Goal: Check status: Check status

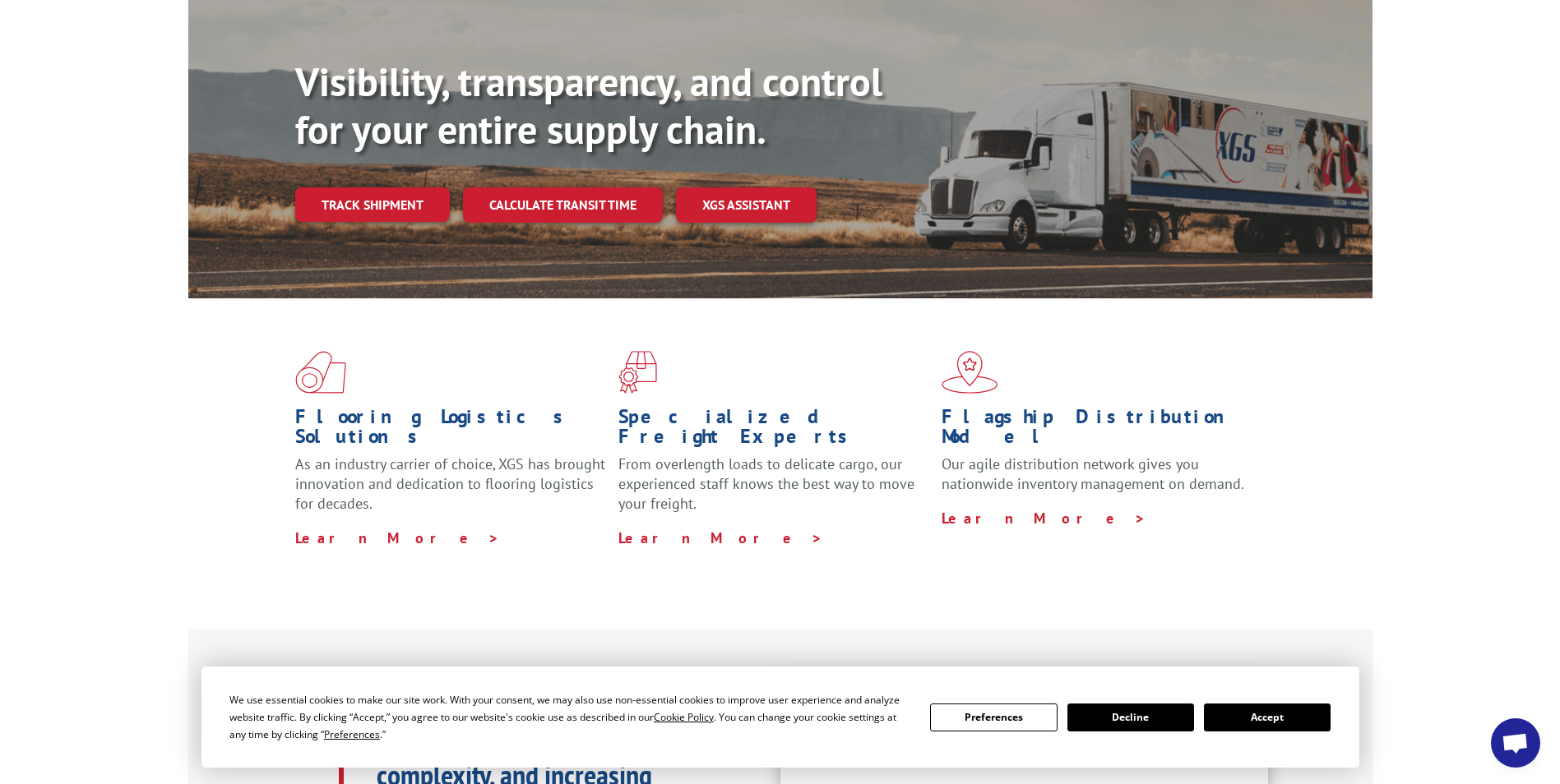
scroll to position [165, 0]
click at [378, 186] on link "Track shipment" at bounding box center [373, 203] width 155 height 34
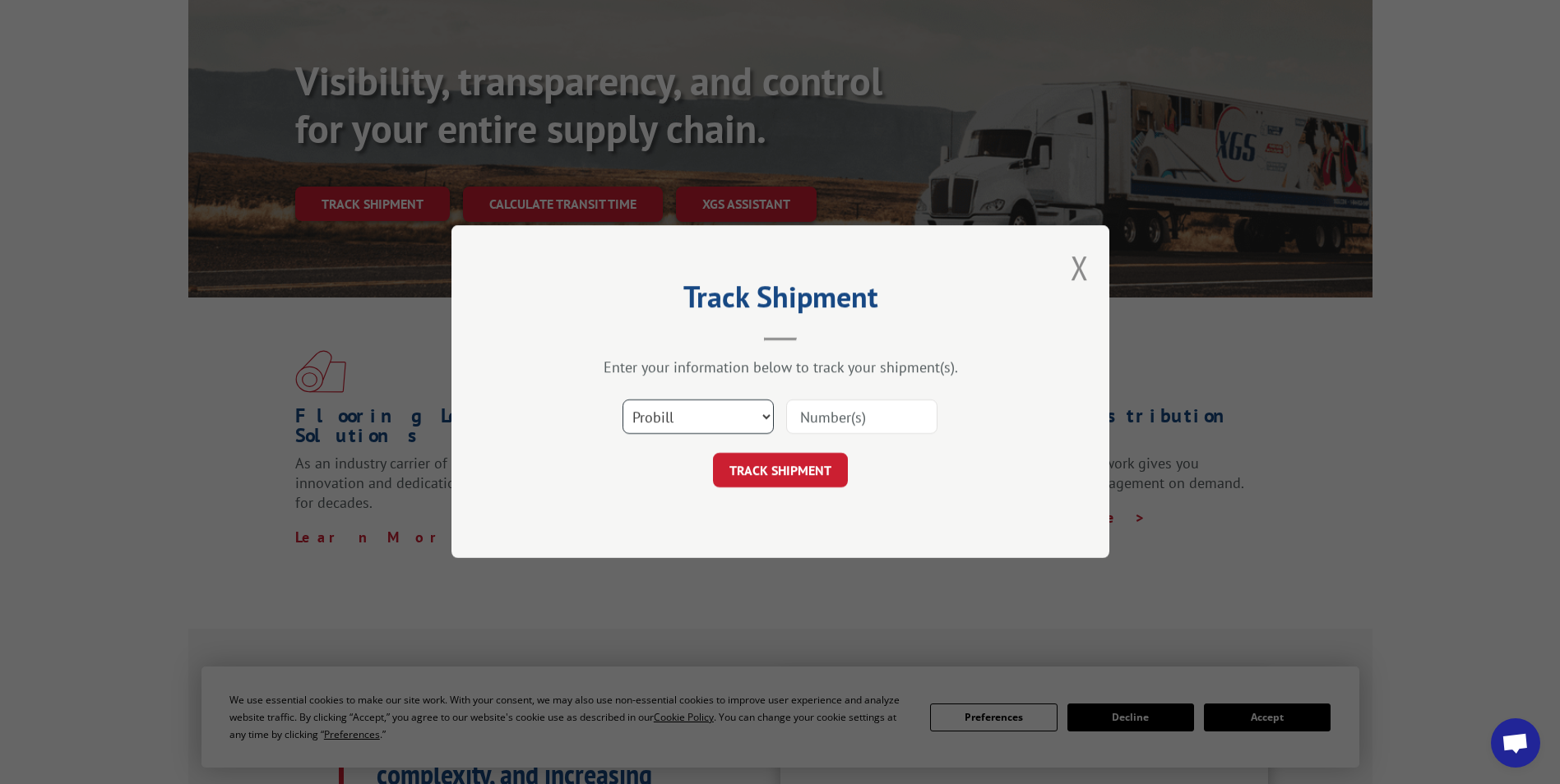
click at [702, 414] on select "Select category... Probill BOL PO" at bounding box center [698, 417] width 152 height 34
select select "bol"
click at [623, 400] on select "Select category... Probill BOL PO" at bounding box center [698, 417] width 152 height 34
click at [828, 415] on input at bounding box center [862, 417] width 152 height 34
type input "54402859"
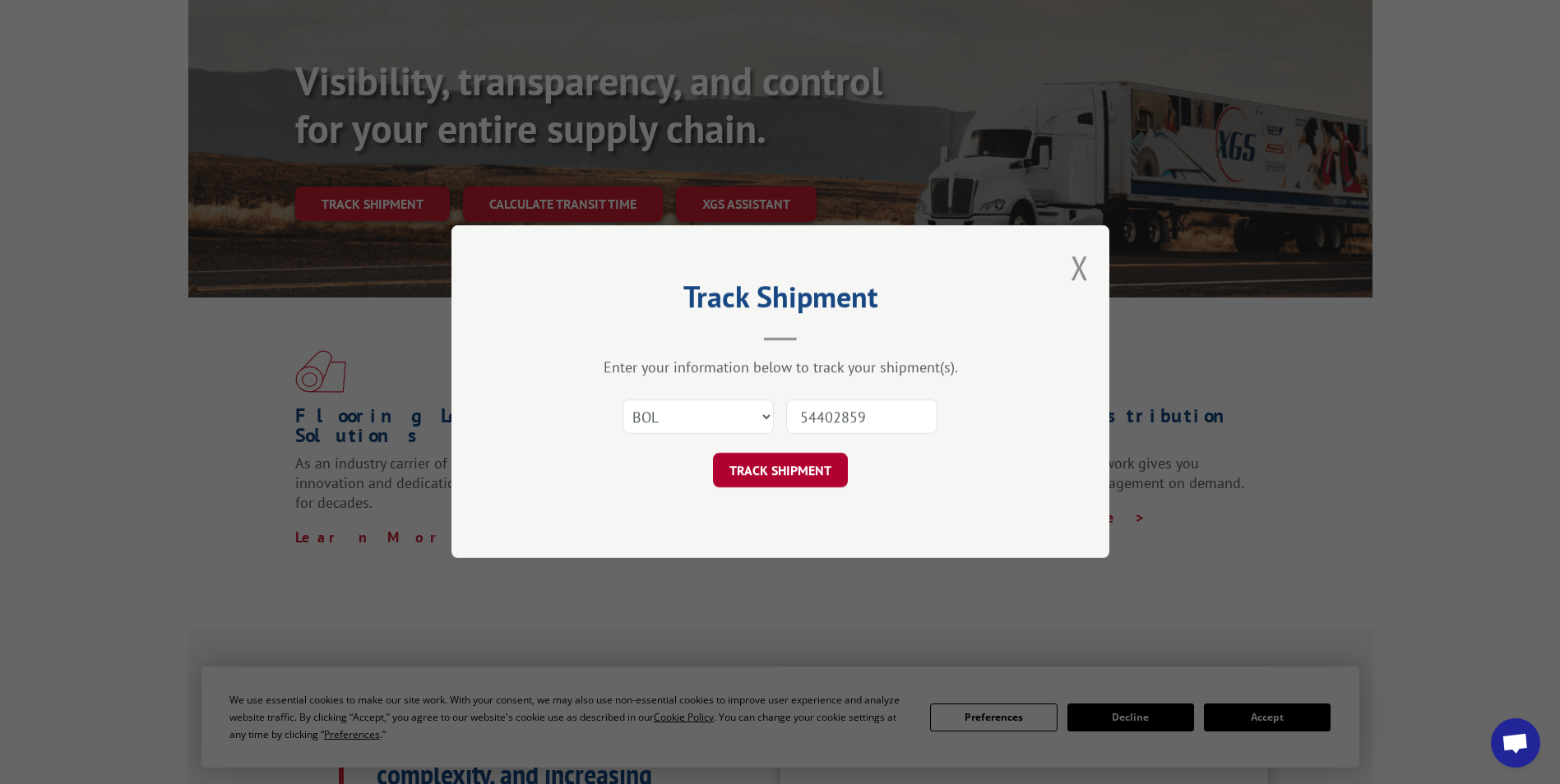
click at [801, 481] on button "TRACK SHIPMENT" at bounding box center [780, 470] width 135 height 34
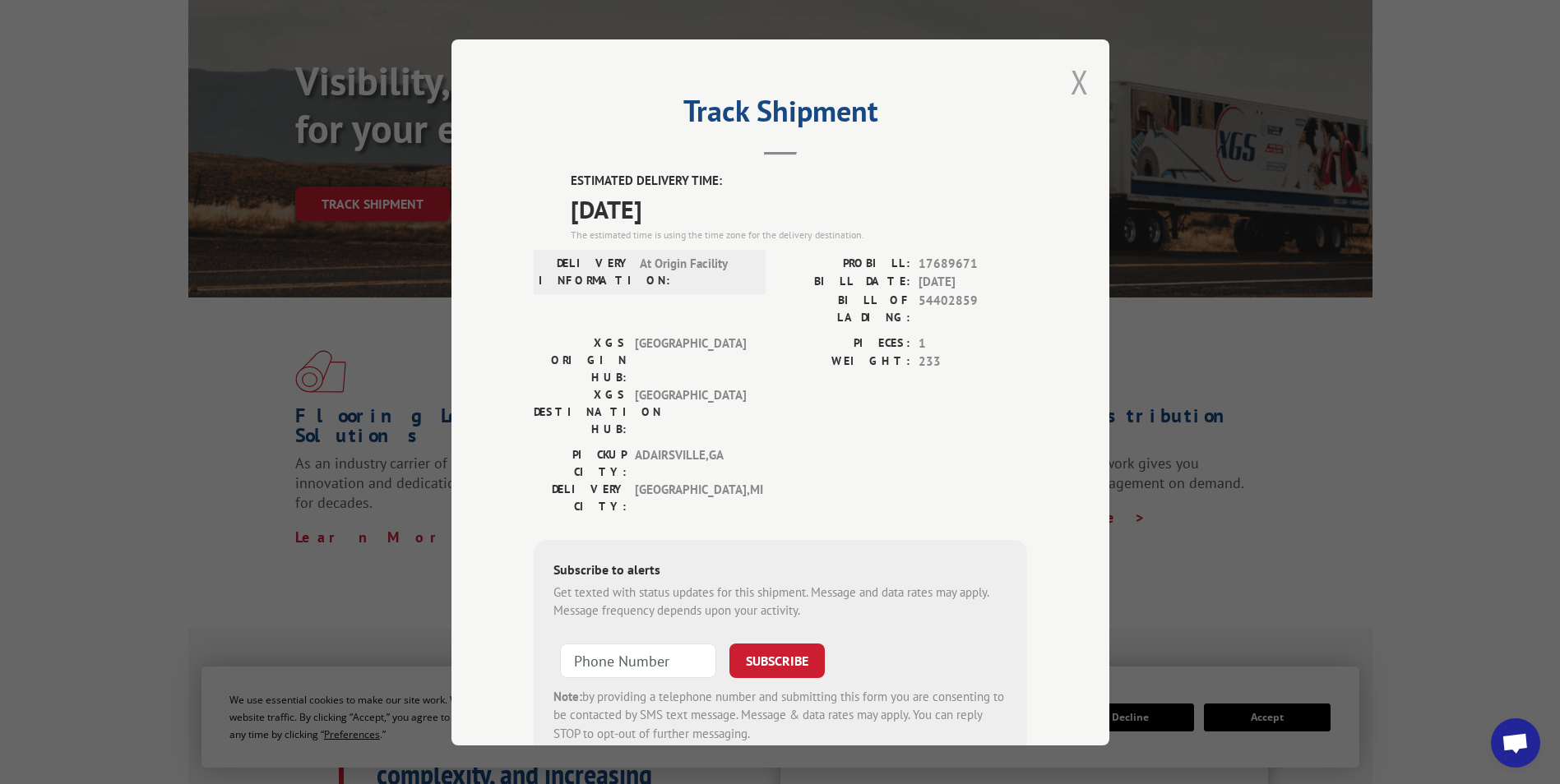
click at [1072, 87] on button "Close modal" at bounding box center [1080, 82] width 18 height 43
